Goal: Information Seeking & Learning: Learn about a topic

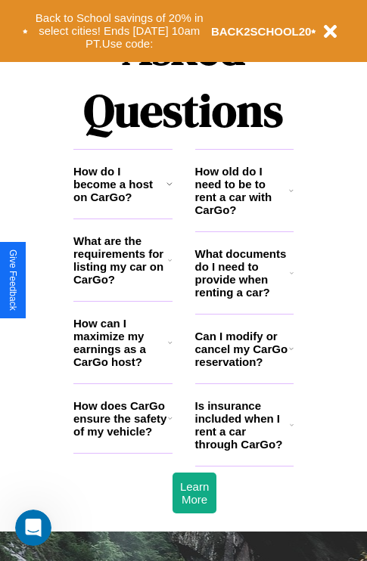
scroll to position [1833, 0]
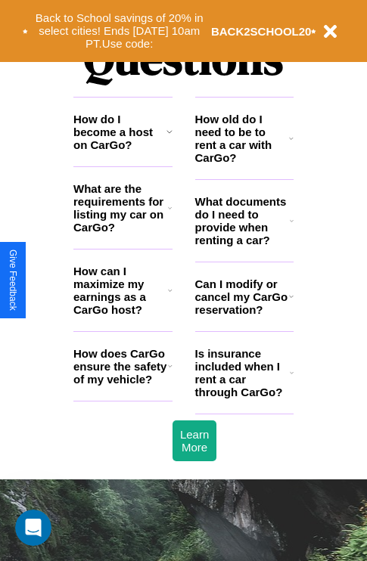
click at [244, 163] on h3 "How old do I need to be to rent a car with CarGo?" at bounding box center [242, 138] width 95 height 51
click at [123, 232] on h3 "What are the requirements for listing my car on CarGo?" at bounding box center [120, 207] width 95 height 51
click at [244, 397] on h3 "Is insurance included when I rent a car through CarGo?" at bounding box center [242, 372] width 95 height 51
click at [123, 151] on h3 "How do I become a host on CarGo?" at bounding box center [119, 132] width 93 height 39
